Goal: Use online tool/utility

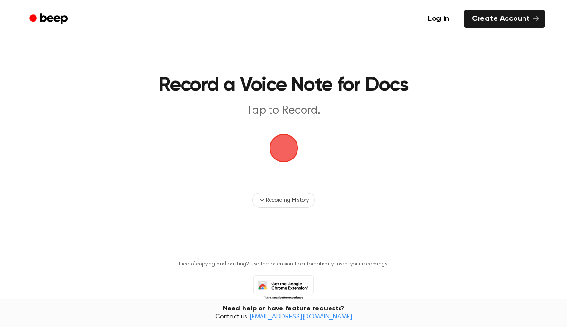
click at [276, 145] on span "button" at bounding box center [283, 147] width 53 height 53
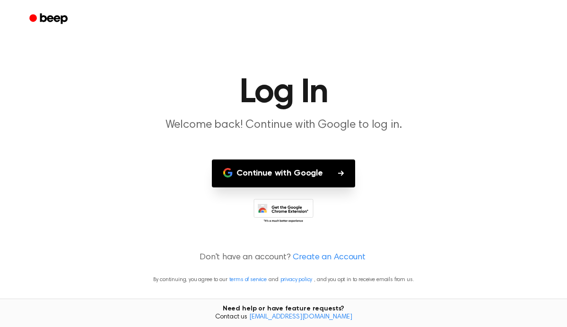
click at [279, 179] on button "Continue with Google" at bounding box center [283, 173] width 143 height 28
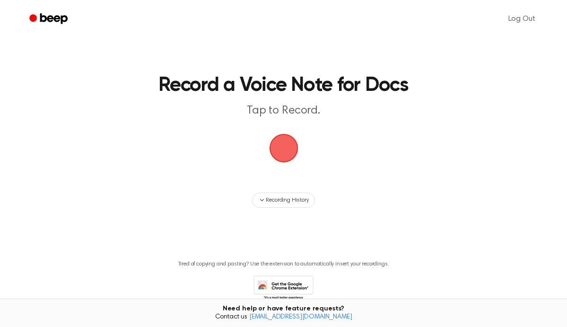
click at [287, 152] on span "button" at bounding box center [283, 147] width 36 height 36
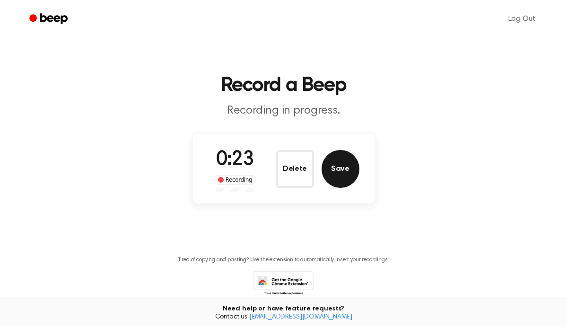
click at [334, 167] on button "Save" at bounding box center [340, 169] width 38 height 38
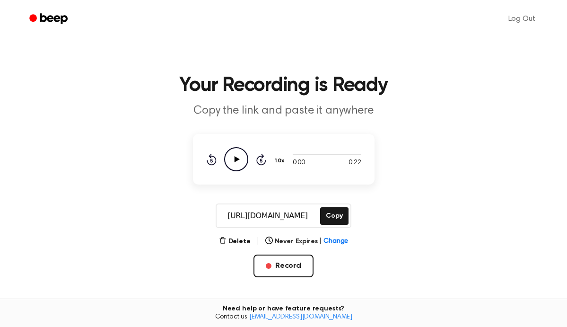
click at [242, 155] on icon "Play Audio" at bounding box center [236, 159] width 24 height 24
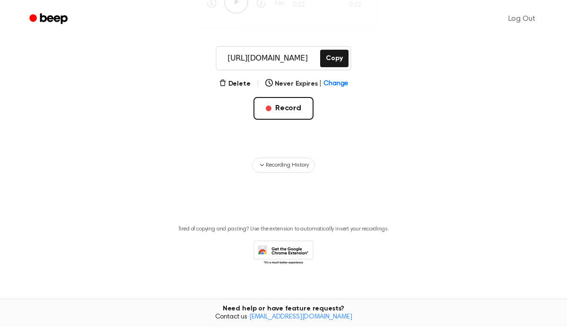
scroll to position [158, 0]
click at [263, 166] on icon "button" at bounding box center [262, 165] width 8 height 8
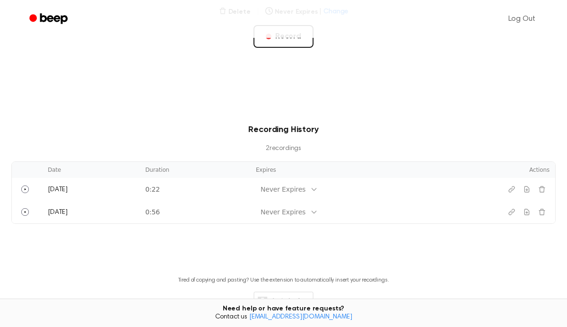
scroll to position [230, 0]
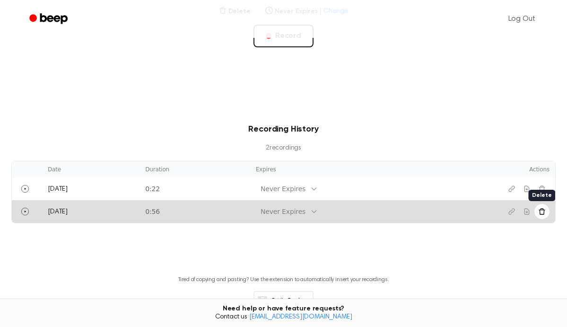
click at [544, 213] on icon "Delete recording" at bounding box center [542, 211] width 8 height 8
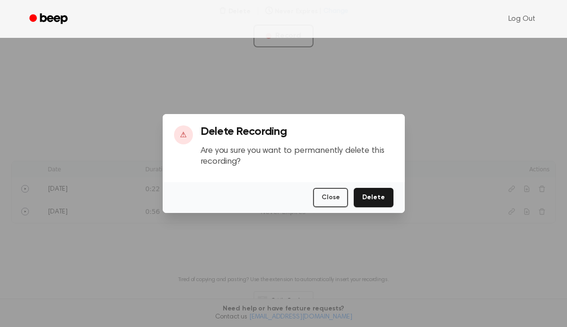
click at [372, 200] on button "Delete" at bounding box center [373, 197] width 39 height 19
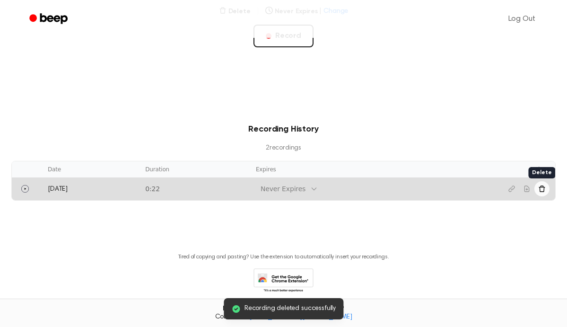
click at [542, 189] on icon "Delete recording" at bounding box center [542, 189] width 8 height 8
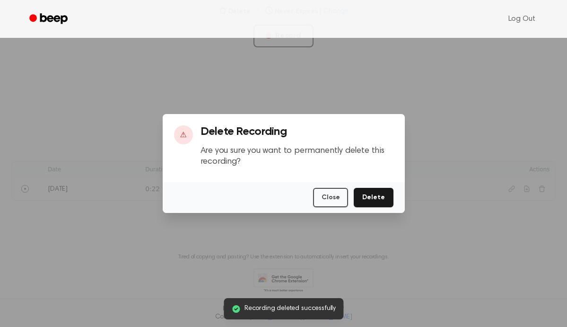
click at [377, 197] on button "Delete" at bounding box center [373, 197] width 39 height 19
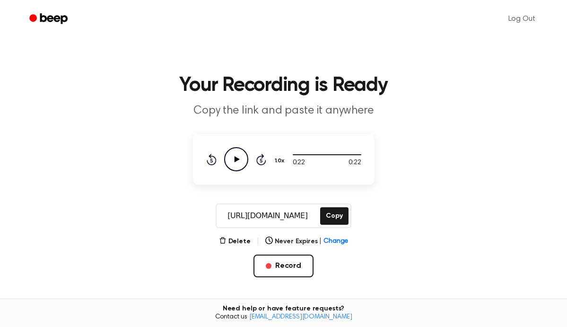
scroll to position [0, 0]
